Goal: Information Seeking & Learning: Understand process/instructions

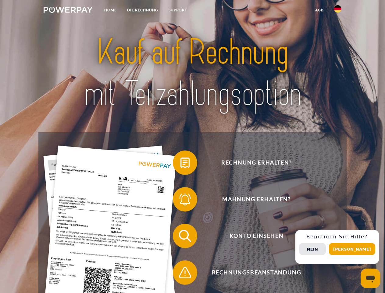
click at [68, 11] on img at bounding box center [68, 10] width 49 height 6
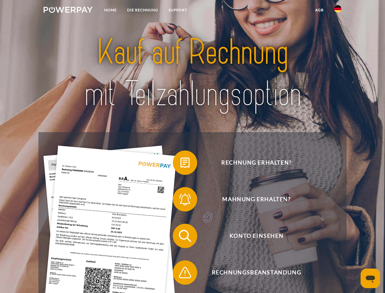
click at [338, 11] on img at bounding box center [337, 8] width 7 height 7
click at [319, 10] on link "agb" at bounding box center [319, 10] width 19 height 11
click at [180, 164] on span at bounding box center [176, 162] width 30 height 30
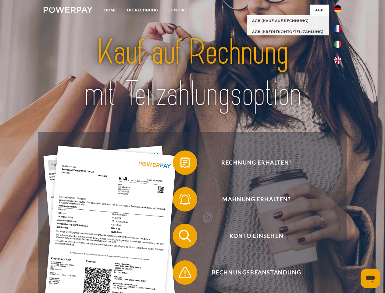
click at [180, 200] on span at bounding box center [176, 199] width 30 height 30
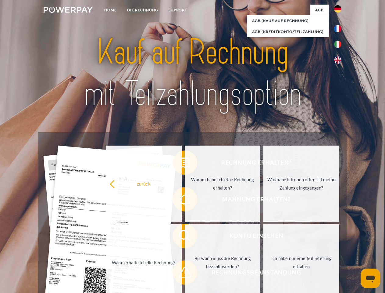
click at [185, 237] on link "Bis wann muss die Rechnung bezahlt werden?" at bounding box center [223, 262] width 76 height 76
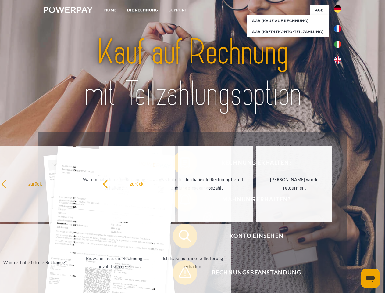
click at [180, 273] on span at bounding box center [176, 272] width 30 height 30
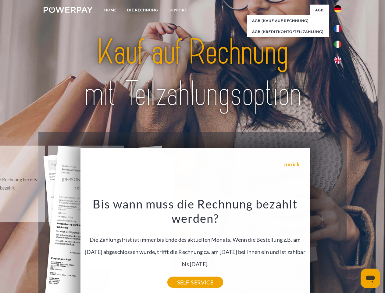
click at [339, 247] on div "Rechnung erhalten? Mahnung erhalten? Konto einsehen" at bounding box center [192, 254] width 308 height 244
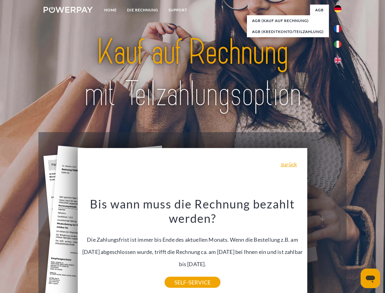
click at [324, 248] on span "Konto einsehen" at bounding box center [256, 235] width 149 height 24
click at [354, 249] on header "Home DIE RECHNUNG SUPPORT" at bounding box center [192, 210] width 385 height 421
